Goal: Find specific page/section: Find specific page/section

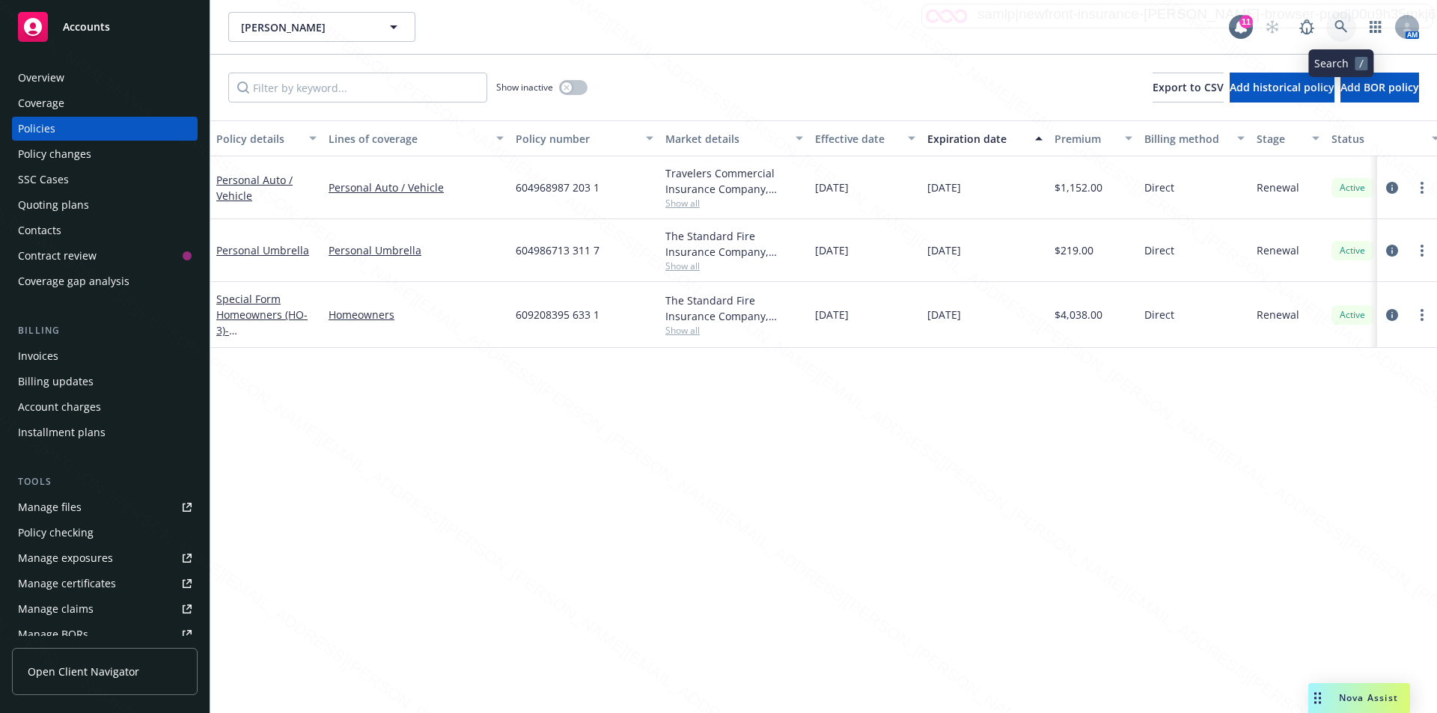
click at [1338, 20] on icon at bounding box center [1341, 26] width 13 height 13
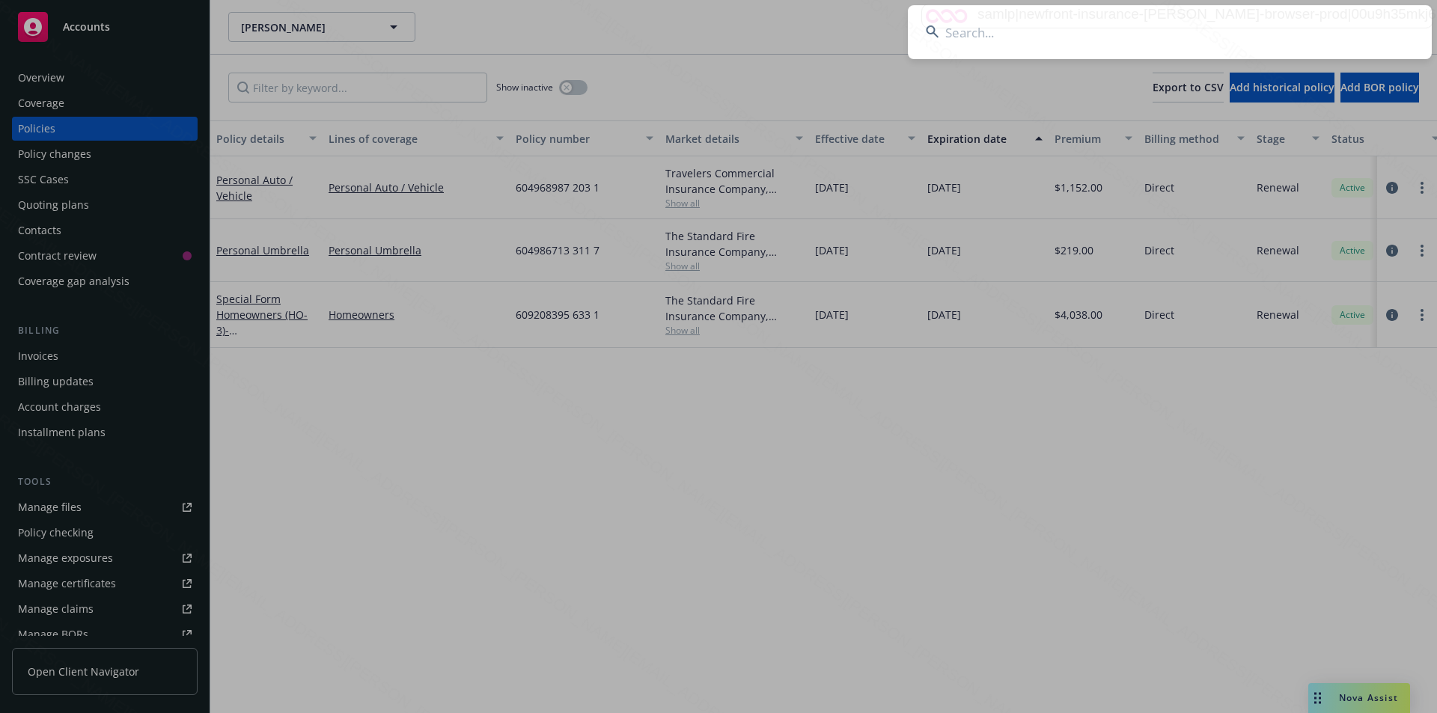
click at [1096, 36] on input at bounding box center [1170, 32] width 524 height 54
type input "vikram"
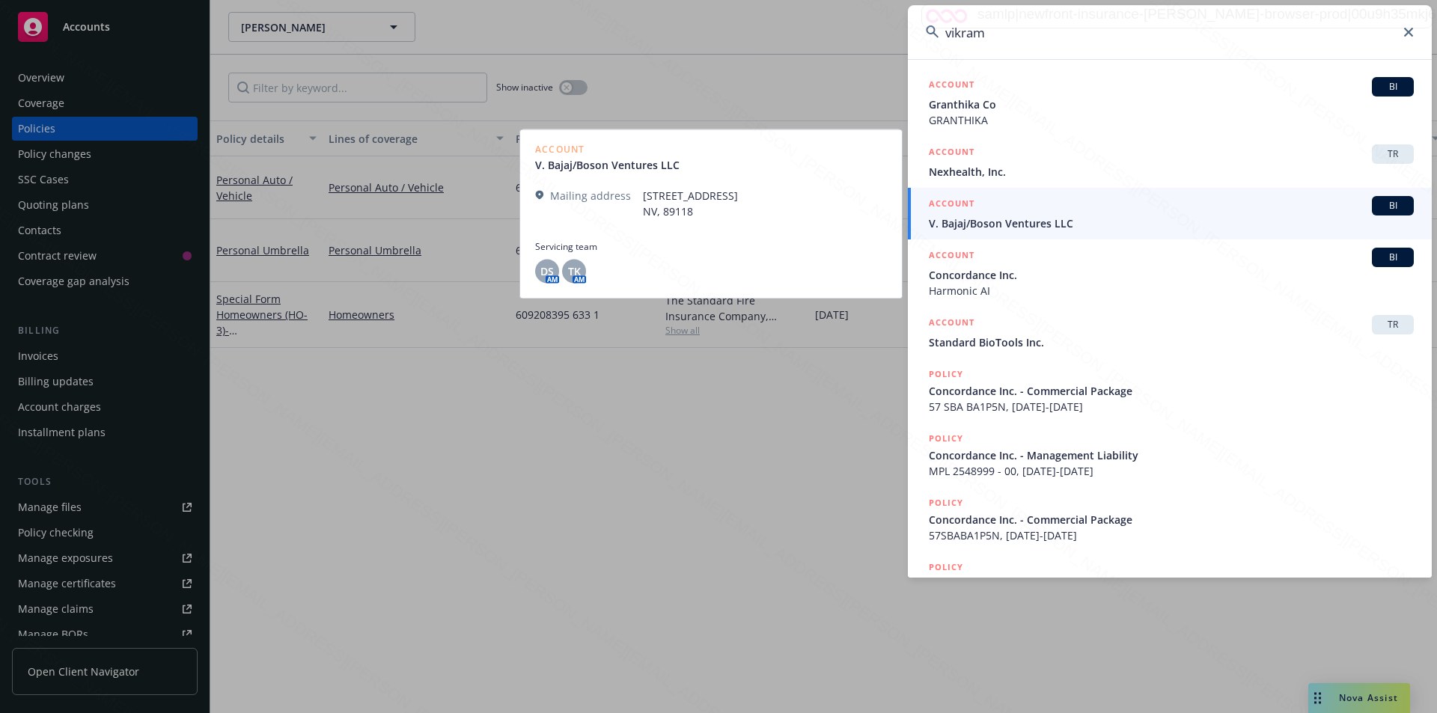
click at [1039, 225] on span "V. Bajaj/Boson Ventures LLC" at bounding box center [1171, 224] width 485 height 16
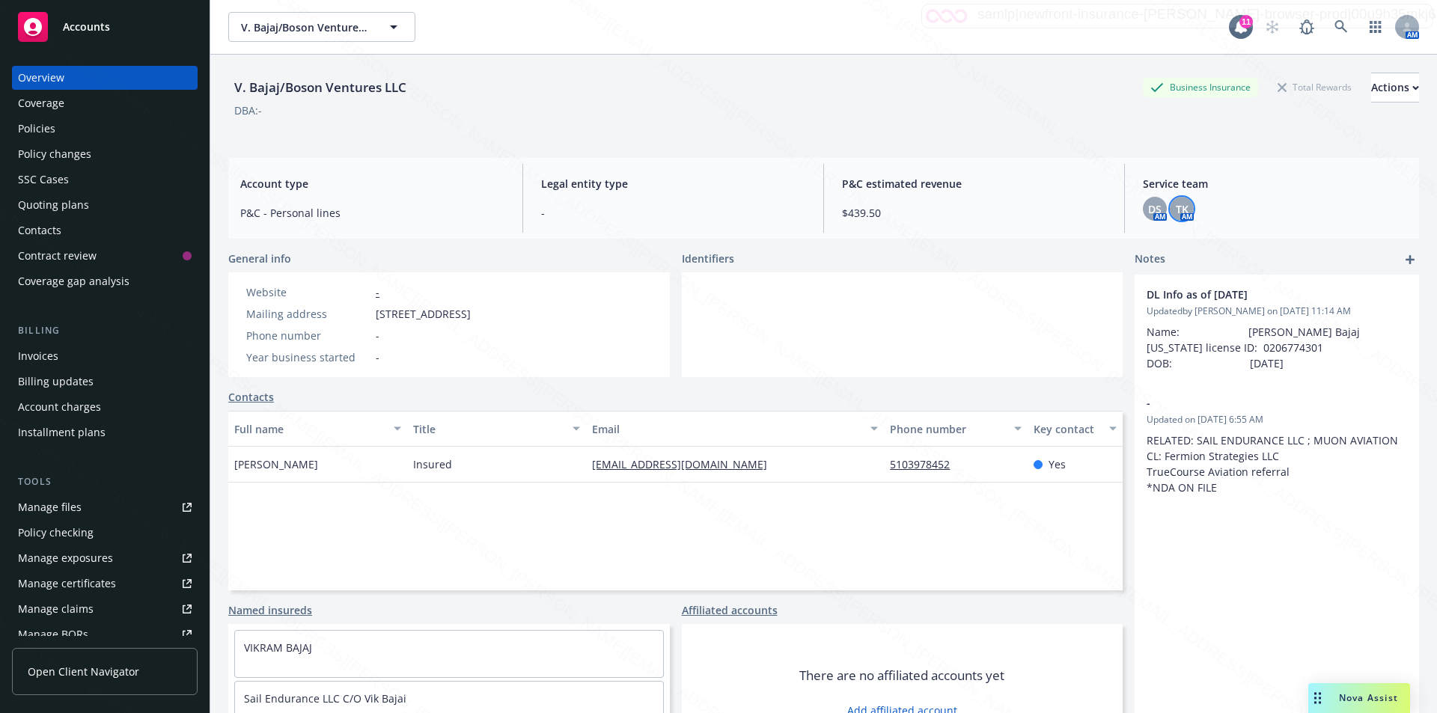
click at [1178, 213] on span "TK" at bounding box center [1182, 209] width 13 height 16
click at [1039, 106] on div "DBA: -" at bounding box center [823, 111] width 1191 height 16
click at [39, 130] on div "Policies" at bounding box center [36, 129] width 37 height 24
